Goal: Task Accomplishment & Management: Manage account settings

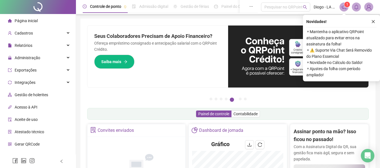
click at [35, 17] on div "Página inicial" at bounding box center [23, 20] width 30 height 11
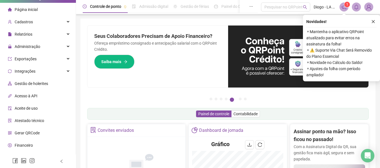
scroll to position [20, 0]
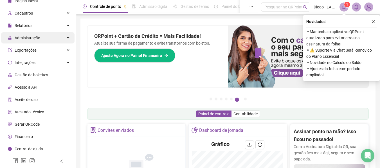
click at [42, 38] on div "Administração" at bounding box center [37, 37] width 73 height 11
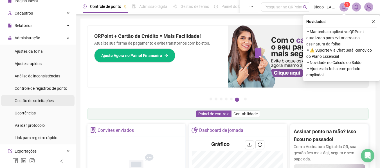
click at [40, 99] on span "Gestão de solicitações" at bounding box center [34, 101] width 39 height 4
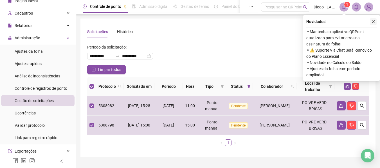
click at [373, 21] on icon "close" at bounding box center [373, 22] width 4 height 4
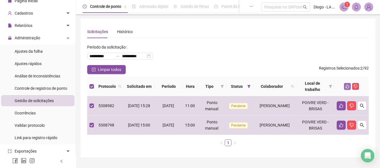
click at [347, 88] on icon "like" at bounding box center [347, 87] width 4 height 4
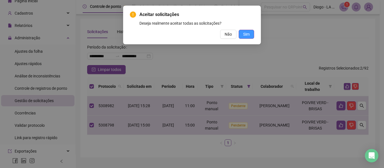
click at [245, 35] on span "Sim" at bounding box center [246, 34] width 6 height 6
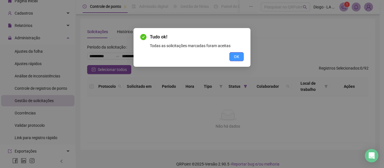
click at [240, 57] on button "OK" at bounding box center [236, 56] width 14 height 9
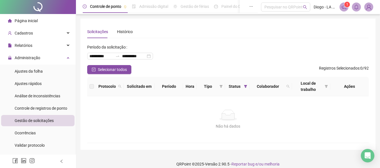
click at [32, 21] on span "Página inicial" at bounding box center [26, 21] width 23 height 4
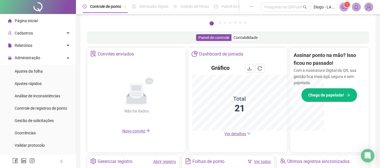
scroll to position [159, 0]
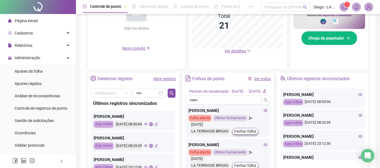
click at [35, 22] on span "Página inicial" at bounding box center [26, 21] width 23 height 4
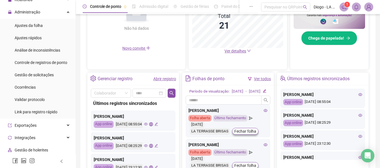
scroll to position [0, 0]
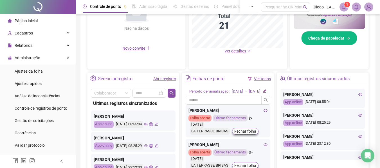
click at [24, 24] on div "Página inicial" at bounding box center [23, 20] width 30 height 11
click at [23, 19] on span "Página inicial" at bounding box center [26, 21] width 23 height 4
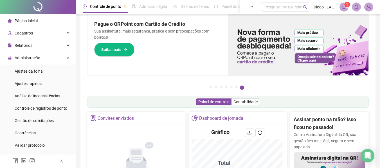
click at [18, 20] on span "Página inicial" at bounding box center [26, 21] width 23 height 4
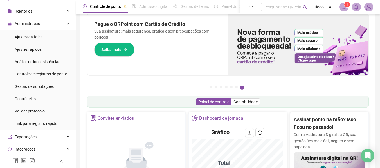
scroll to position [37, 0]
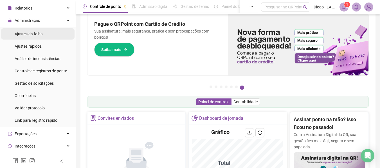
click at [31, 34] on span "Ajustes da folha" at bounding box center [29, 34] width 28 height 4
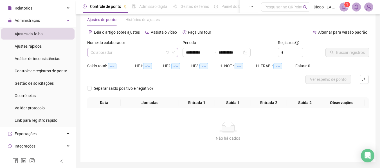
click at [150, 52] on input "search" at bounding box center [130, 52] width 79 height 8
click at [202, 54] on input "**********" at bounding box center [198, 52] width 24 height 6
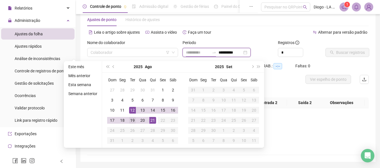
type input "**********"
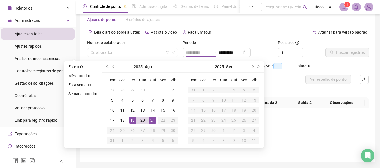
click at [132, 122] on div "19" at bounding box center [132, 120] width 7 height 7
type input "**********"
click at [327, 60] on div "Buscar registros" at bounding box center [347, 51] width 48 height 22
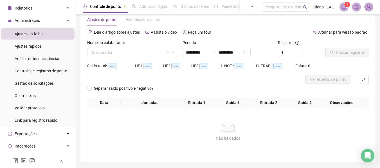
click at [151, 47] on div "Nome do colaborador" at bounding box center [132, 44] width 91 height 8
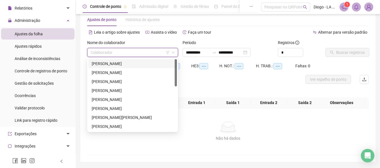
click at [148, 52] on input "search" at bounding box center [130, 52] width 79 height 8
click at [136, 62] on div "[PERSON_NAME]" at bounding box center [133, 64] width 82 height 6
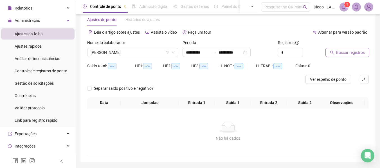
click at [332, 50] on button "Buscar registros" at bounding box center [347, 52] width 44 height 9
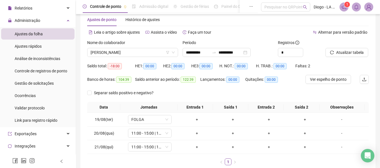
scroll to position [45, 0]
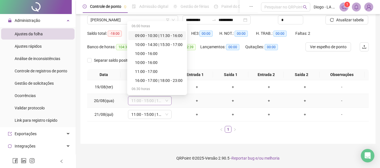
click at [157, 99] on span "11:00 - 15:00 | 18:00 - 23:00" at bounding box center [149, 101] width 37 height 8
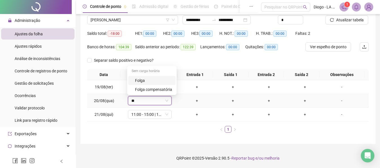
type input "***"
click at [148, 81] on div "Folga" at bounding box center [153, 81] width 37 height 6
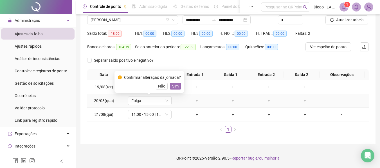
click at [174, 89] on span "Sim" at bounding box center [175, 86] width 6 height 6
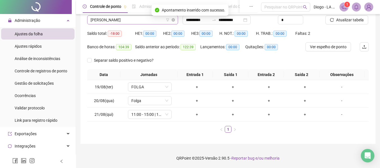
click at [141, 19] on span "[PERSON_NAME]" at bounding box center [133, 20] width 84 height 8
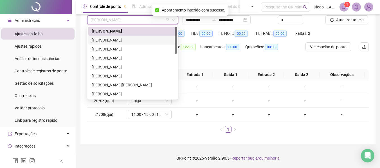
click at [136, 41] on div "[PERSON_NAME]" at bounding box center [133, 40] width 82 height 6
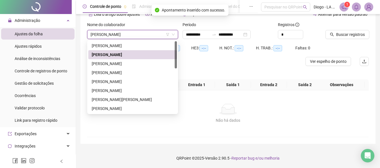
scroll to position [30, 0]
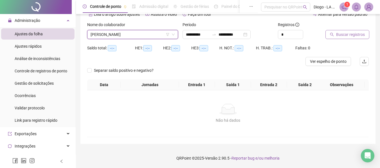
click at [329, 33] on button "Buscar registros" at bounding box center [347, 34] width 44 height 9
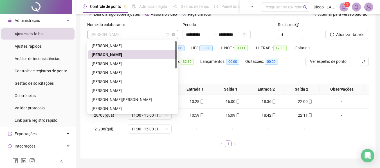
click at [125, 33] on span "[PERSON_NAME]" at bounding box center [133, 34] width 84 height 8
click at [120, 64] on div "[PERSON_NAME]" at bounding box center [133, 64] width 82 height 6
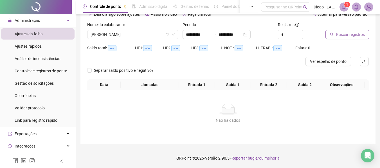
click at [331, 36] on icon "search" at bounding box center [332, 35] width 4 height 4
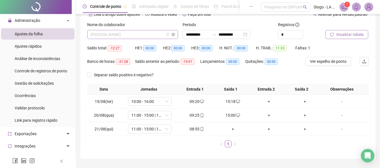
click at [147, 30] on span "[PERSON_NAME]" at bounding box center [133, 34] width 84 height 8
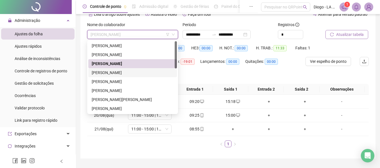
click at [130, 72] on div "[PERSON_NAME]" at bounding box center [133, 73] width 82 height 6
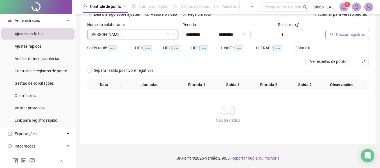
click at [332, 34] on icon "search" at bounding box center [332, 35] width 4 height 4
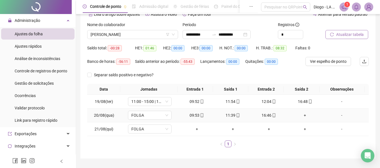
click at [263, 119] on td "16:46" at bounding box center [269, 116] width 36 height 14
click at [273, 114] on icon "mobile" at bounding box center [274, 116] width 3 height 4
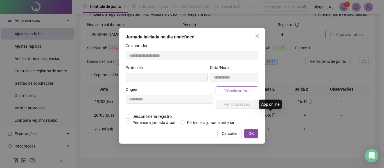
type input "**********"
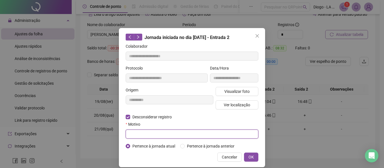
drag, startPoint x: 157, startPoint y: 130, endPoint x: 157, endPoint y: 134, distance: 3.9
click at [157, 134] on input "text" at bounding box center [192, 134] width 133 height 9
type input "********"
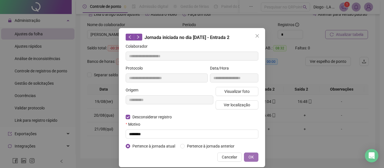
click at [251, 156] on span "OK" at bounding box center [250, 157] width 5 height 6
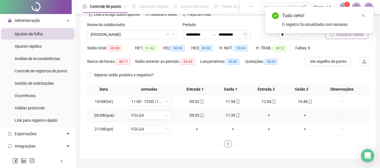
click at [268, 114] on div "+" at bounding box center [268, 115] width 31 height 6
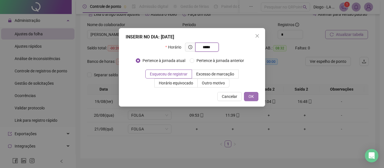
type input "*****"
click at [250, 96] on span "OK" at bounding box center [250, 97] width 5 height 6
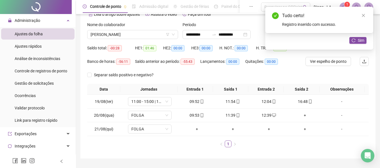
click at [300, 117] on div "+" at bounding box center [304, 115] width 31 height 6
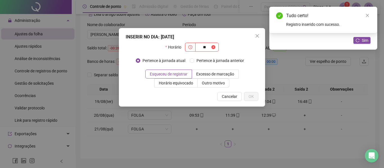
type input "*"
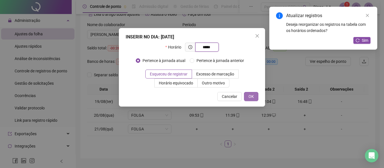
type input "*****"
click at [248, 95] on button "OK" at bounding box center [251, 96] width 14 height 9
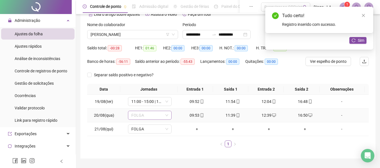
click at [169, 114] on div "FOLGA" at bounding box center [150, 115] width 44 height 9
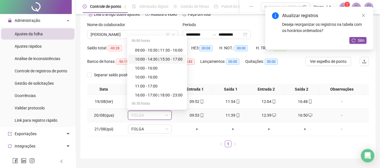
click at [150, 59] on div "10:00 - 14:30 | 15:30 - 17:00" at bounding box center [159, 59] width 48 height 6
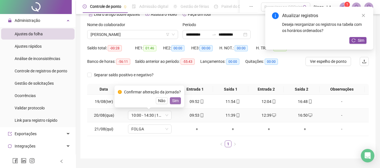
click at [173, 102] on span "Sim" at bounding box center [175, 101] width 6 height 6
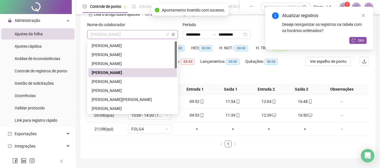
click at [137, 37] on span "[PERSON_NAME]" at bounding box center [133, 34] width 84 height 8
click at [129, 84] on div "[PERSON_NAME]" at bounding box center [133, 82] width 82 height 6
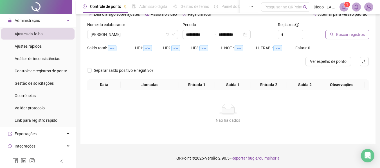
click at [329, 32] on button "Buscar registros" at bounding box center [347, 34] width 44 height 9
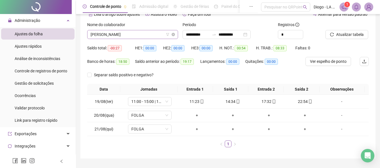
click at [125, 38] on span "[PERSON_NAME]" at bounding box center [133, 34] width 84 height 8
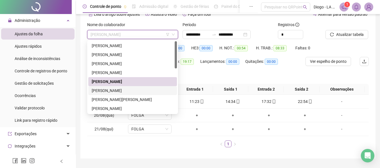
click at [117, 94] on div "[PERSON_NAME]" at bounding box center [132, 90] width 89 height 9
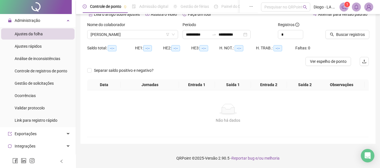
click at [332, 33] on icon "search" at bounding box center [332, 35] width 4 height 4
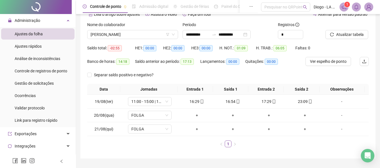
scroll to position [40, 0]
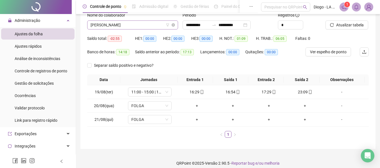
click at [141, 29] on span "[PERSON_NAME]" at bounding box center [133, 25] width 84 height 8
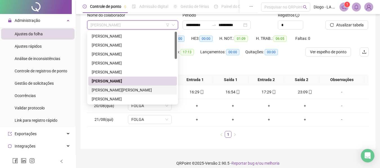
click at [124, 92] on div "[PERSON_NAME][PERSON_NAME]" at bounding box center [133, 90] width 82 height 6
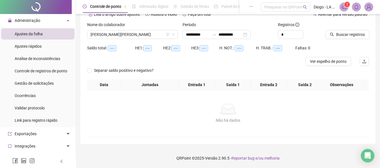
click at [332, 36] on icon "search" at bounding box center [332, 35] width 4 height 4
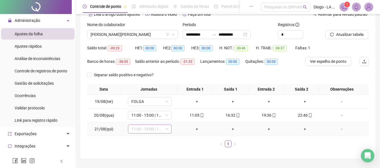
click at [155, 132] on span "11:00 - 15:00 | 18:00 - 23:00" at bounding box center [149, 129] width 37 height 8
click at [134, 33] on span "[PERSON_NAME][PERSON_NAME]" at bounding box center [133, 34] width 84 height 8
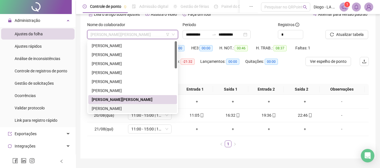
click at [114, 109] on div "[PERSON_NAME]" at bounding box center [133, 109] width 82 height 6
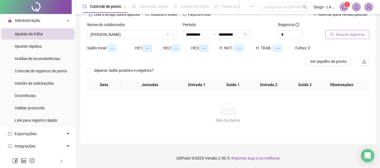
click at [327, 37] on button "Buscar registros" at bounding box center [347, 34] width 44 height 9
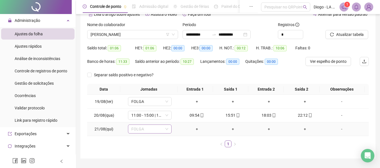
click at [155, 130] on span "FOLGA" at bounding box center [149, 129] width 37 height 8
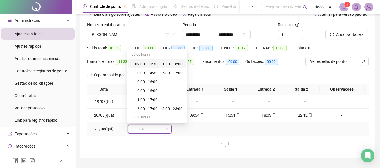
click at [155, 130] on span "FOLGA" at bounding box center [149, 129] width 37 height 8
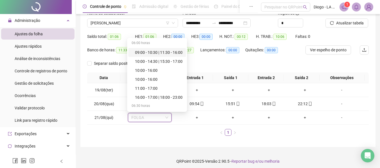
scroll to position [45, 0]
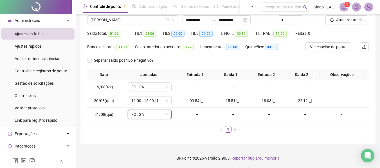
click at [150, 146] on div "**********" at bounding box center [228, 61] width 304 height 213
click at [144, 118] on span "FOLGA" at bounding box center [149, 114] width 37 height 8
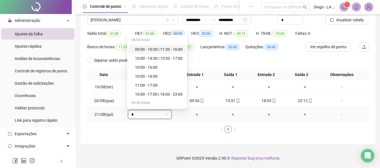
type input "**"
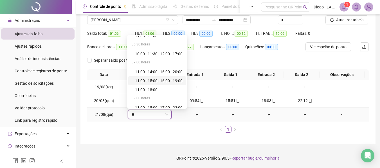
scroll to position [34, 0]
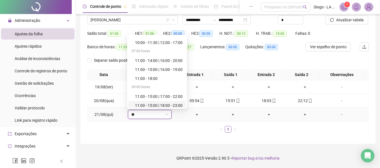
click at [171, 106] on div "11:00 - 15:00 | 18:00 - 23:00" at bounding box center [159, 106] width 48 height 6
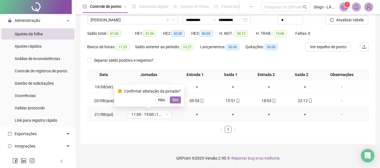
click at [173, 101] on span "Sim" at bounding box center [175, 100] width 6 height 6
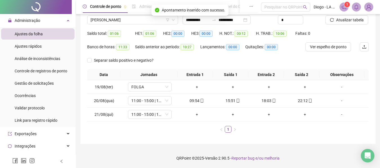
click at [132, 25] on div "Nome do colaborador [PERSON_NAME]" at bounding box center [132, 18] width 95 height 22
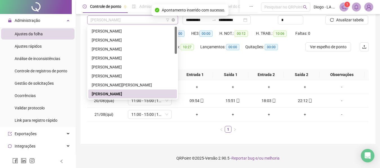
click at [128, 19] on span "[PERSON_NAME]" at bounding box center [133, 20] width 84 height 8
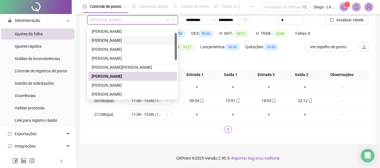
drag, startPoint x: 175, startPoint y: 49, endPoint x: 175, endPoint y: 56, distance: 7.0
click at [175, 56] on div at bounding box center [176, 46] width 2 height 27
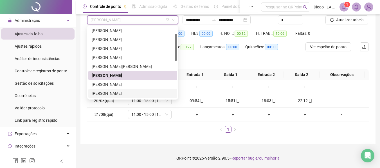
click at [147, 95] on div "[PERSON_NAME]" at bounding box center [133, 94] width 82 height 6
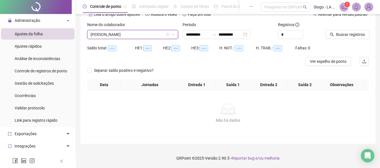
scroll to position [30, 0]
click at [331, 35] on icon "search" at bounding box center [332, 35] width 4 height 4
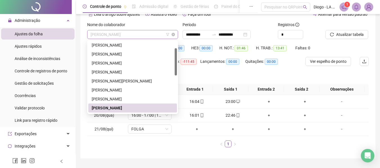
click at [132, 34] on span "[PERSON_NAME]" at bounding box center [133, 34] width 84 height 8
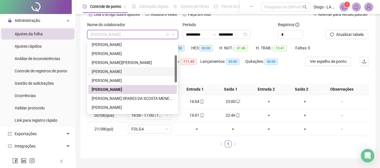
drag, startPoint x: 175, startPoint y: 72, endPoint x: 175, endPoint y: 80, distance: 7.9
click at [175, 80] on div at bounding box center [176, 68] width 2 height 27
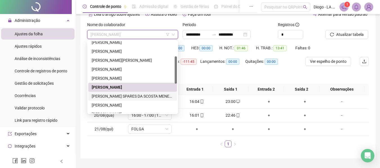
click at [153, 97] on div "[PERSON_NAME] SPARES DA SCOSTA MENESES" at bounding box center [133, 96] width 82 height 6
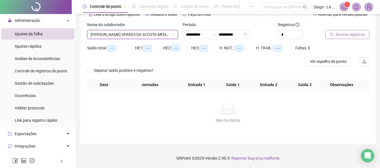
click at [332, 35] on icon "search" at bounding box center [332, 35] width 4 height 4
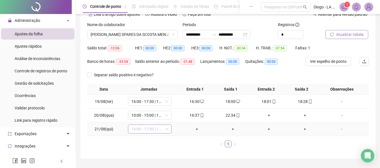
click at [152, 131] on span "16:00 - 17:30 | 18:00 - 22:00" at bounding box center [149, 129] width 37 height 8
type input "***"
click at [152, 111] on div "Folga" at bounding box center [153, 109] width 37 height 6
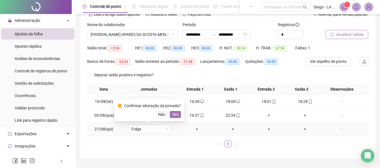
click at [178, 117] on button "Sim" at bounding box center [175, 114] width 11 height 7
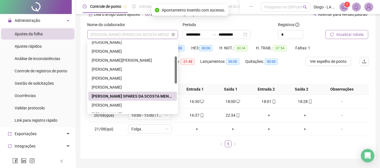
click at [139, 37] on span "[PERSON_NAME] SPARES DA SCOSTA MENESES" at bounding box center [133, 34] width 84 height 8
click at [143, 130] on span "Folga" at bounding box center [149, 129] width 37 height 8
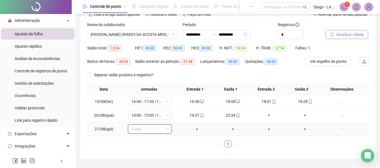
click at [143, 130] on span "Folga" at bounding box center [149, 129] width 37 height 8
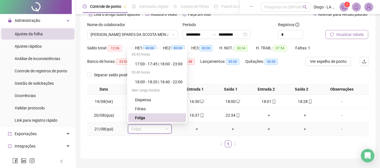
click at [143, 130] on span "Folga" at bounding box center [149, 129] width 37 height 8
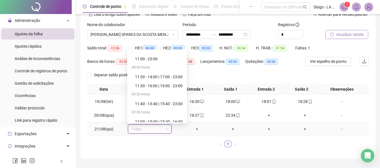
scroll to position [832, 0]
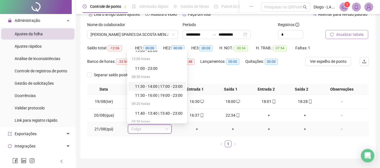
click at [161, 85] on div "11:30 - 14:00 | 17:00 - 23:00" at bounding box center [159, 86] width 48 height 6
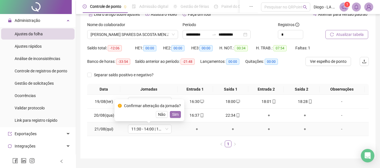
click at [175, 116] on span "Sim" at bounding box center [175, 115] width 6 height 6
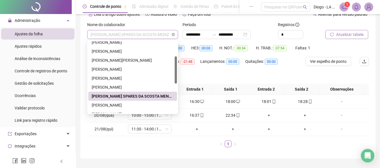
click at [145, 39] on span "[PERSON_NAME] SPARES DA SCOSTA MENESES" at bounding box center [133, 34] width 84 height 8
click at [129, 106] on div "[PERSON_NAME]" at bounding box center [133, 105] width 82 height 6
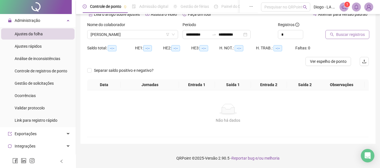
click at [328, 36] on button "Buscar registros" at bounding box center [347, 34] width 44 height 9
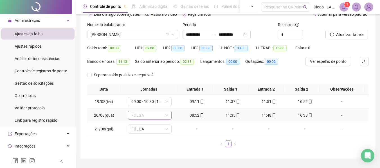
click at [150, 117] on span "FOLGA" at bounding box center [149, 115] width 37 height 8
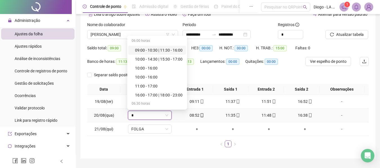
type input "**"
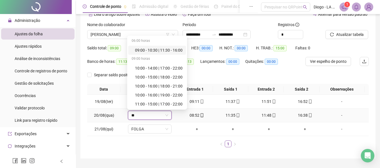
click at [162, 53] on div "09:00 - 10:30 | 11:30 - 16:00" at bounding box center [159, 50] width 48 height 6
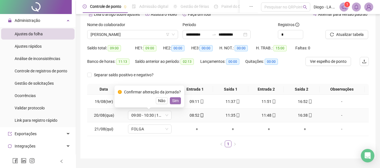
drag, startPoint x: 178, startPoint y: 105, endPoint x: 176, endPoint y: 101, distance: 4.5
click at [176, 101] on div "Confirmar alteração da jornada? Não Sim" at bounding box center [149, 97] width 70 height 22
click at [176, 101] on span "Sim" at bounding box center [175, 101] width 6 height 6
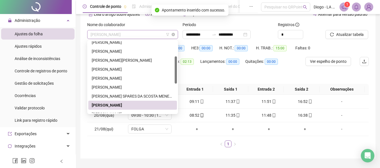
click at [129, 38] on span "[PERSON_NAME]" at bounding box center [133, 34] width 84 height 8
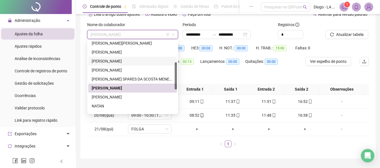
scroll to position [57, 0]
drag, startPoint x: 175, startPoint y: 71, endPoint x: 176, endPoint y: 78, distance: 6.8
click at [176, 78] on div at bounding box center [176, 76] width 2 height 27
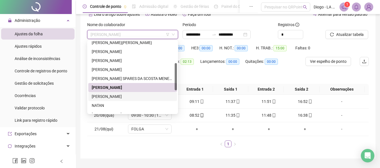
click at [152, 99] on div "[PERSON_NAME]" at bounding box center [133, 97] width 82 height 6
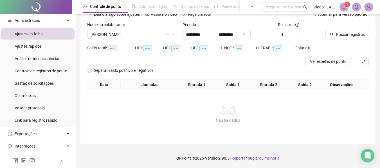
click at [332, 34] on icon "search" at bounding box center [332, 35] width 4 height 4
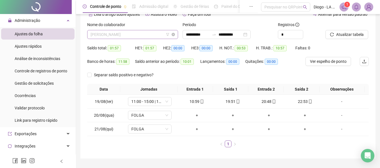
click at [132, 35] on span "[PERSON_NAME]" at bounding box center [133, 34] width 84 height 8
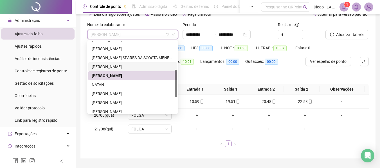
scroll to position [79, 0]
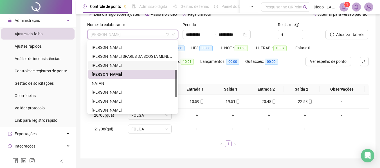
drag, startPoint x: 175, startPoint y: 86, endPoint x: 175, endPoint y: 94, distance: 8.4
click at [175, 94] on div at bounding box center [176, 83] width 2 height 27
click at [153, 93] on div "[PERSON_NAME]" at bounding box center [133, 92] width 82 height 6
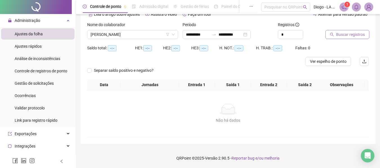
click at [329, 38] on button "Buscar registros" at bounding box center [347, 34] width 44 height 9
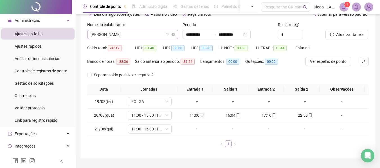
click at [133, 31] on span "[PERSON_NAME]" at bounding box center [133, 34] width 84 height 8
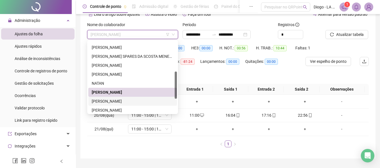
click at [119, 103] on div "[PERSON_NAME]" at bounding box center [133, 101] width 82 height 6
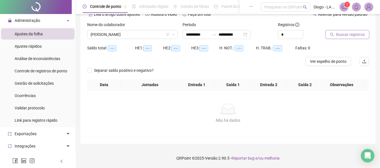
click at [331, 37] on button "Buscar registros" at bounding box center [347, 34] width 44 height 9
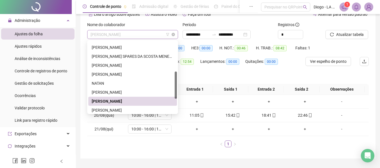
click at [129, 38] on span "[PERSON_NAME]" at bounding box center [133, 34] width 84 height 8
click at [139, 110] on div "[PERSON_NAME]" at bounding box center [133, 110] width 82 height 6
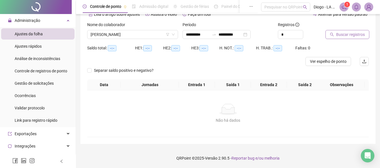
click at [333, 34] on icon "search" at bounding box center [332, 35] width 4 height 4
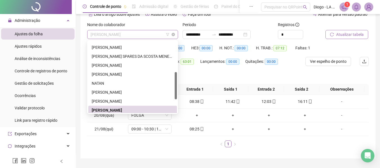
scroll to position [81, 0]
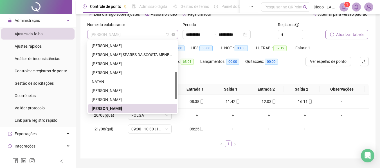
click at [129, 35] on span "[PERSON_NAME]" at bounding box center [133, 34] width 84 height 8
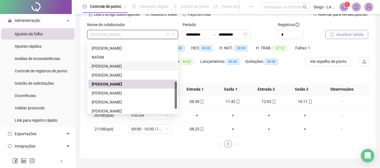
scroll to position [108, 0]
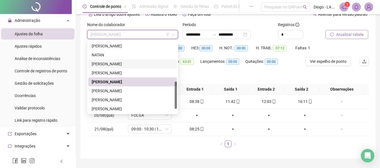
drag, startPoint x: 175, startPoint y: 94, endPoint x: 175, endPoint y: 104, distance: 10.1
click at [175, 104] on div at bounding box center [176, 95] width 2 height 27
click at [130, 93] on div "[PERSON_NAME]" at bounding box center [133, 91] width 82 height 6
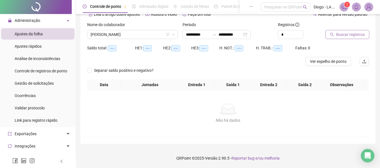
click at [327, 37] on button "Buscar registros" at bounding box center [347, 34] width 44 height 9
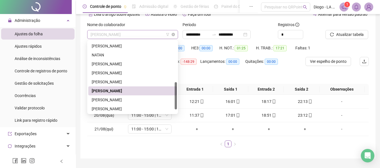
click at [125, 35] on span "[PERSON_NAME]" at bounding box center [133, 34] width 84 height 8
click at [120, 101] on div "[PERSON_NAME]" at bounding box center [133, 100] width 82 height 6
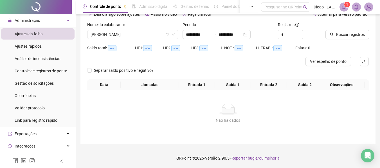
click at [332, 35] on icon "search" at bounding box center [332, 35] width 4 height 4
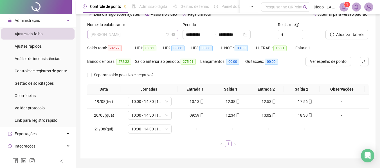
click at [113, 38] on span "[PERSON_NAME]" at bounding box center [133, 34] width 84 height 8
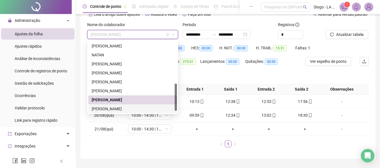
scroll to position [117, 0]
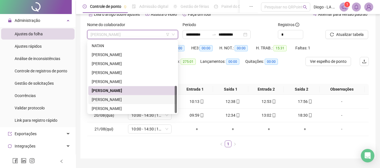
drag, startPoint x: 175, startPoint y: 103, endPoint x: 175, endPoint y: 111, distance: 8.2
click at [175, 111] on div at bounding box center [176, 99] width 2 height 27
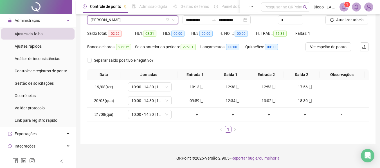
scroll to position [0, 0]
